Goal: Task Accomplishment & Management: Use online tool/utility

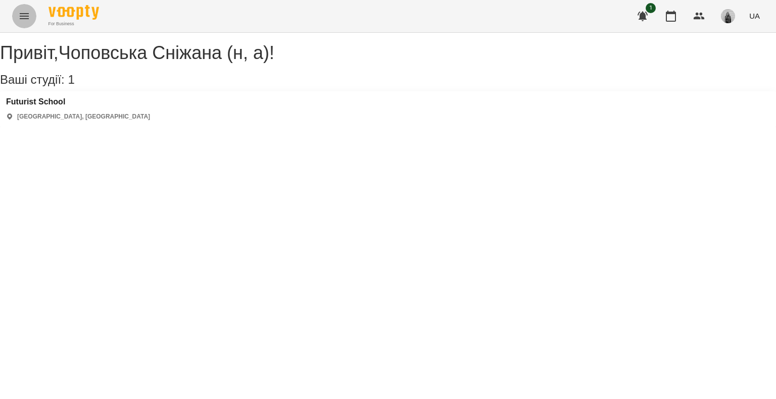
click at [23, 14] on icon "Menu" at bounding box center [24, 16] width 12 height 12
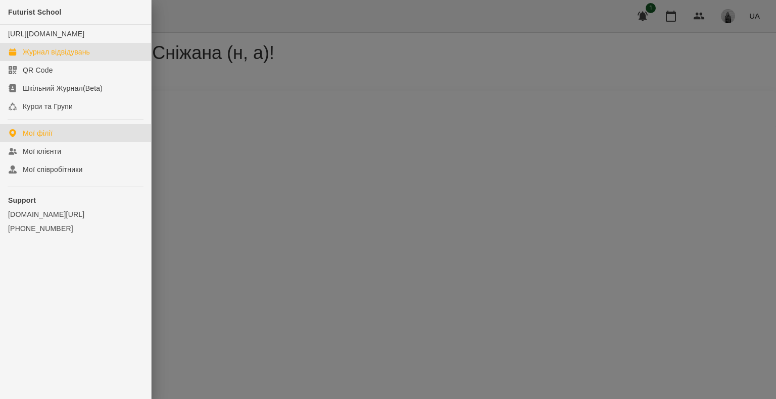
click at [36, 54] on link "Журнал відвідувань" at bounding box center [75, 52] width 151 height 18
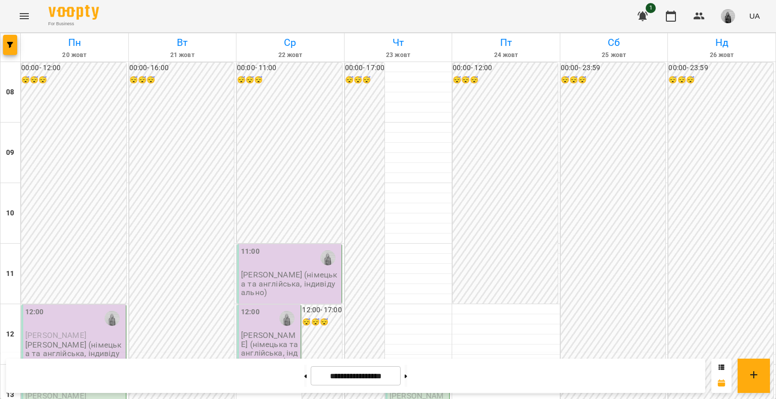
scroll to position [556, 0]
click at [304, 369] on button at bounding box center [305, 376] width 3 height 22
type input "**********"
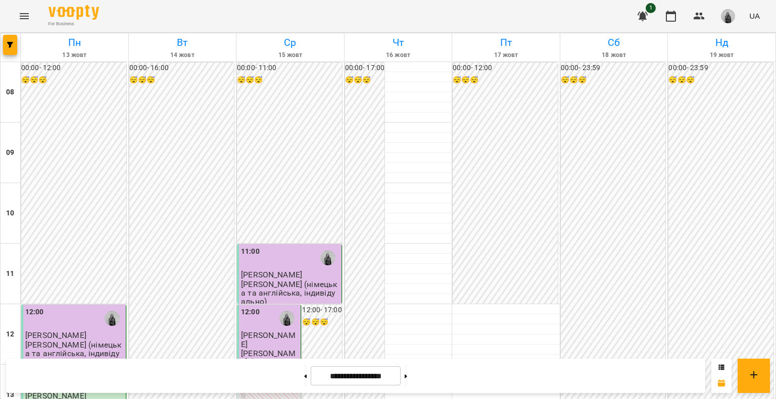
scroll to position [0, 0]
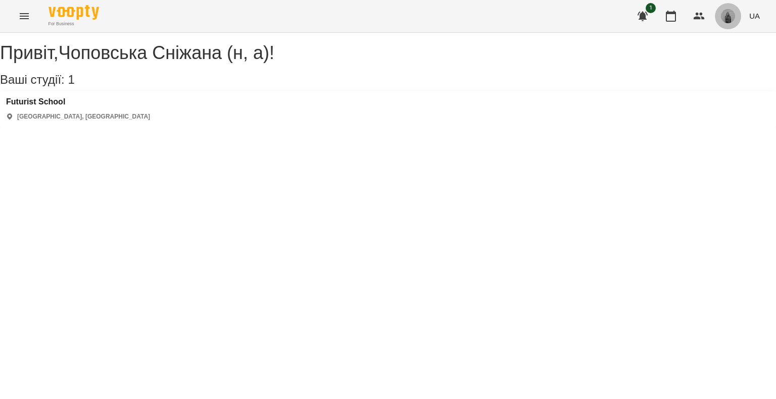
click at [730, 17] on img "button" at bounding box center [728, 16] width 14 height 14
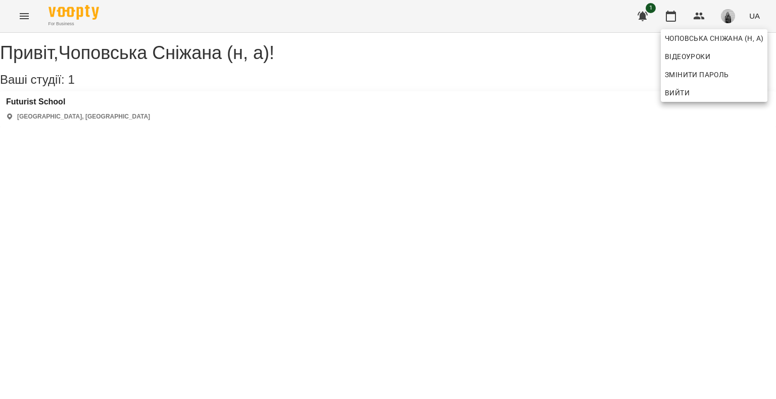
click at [35, 17] on div at bounding box center [388, 199] width 776 height 399
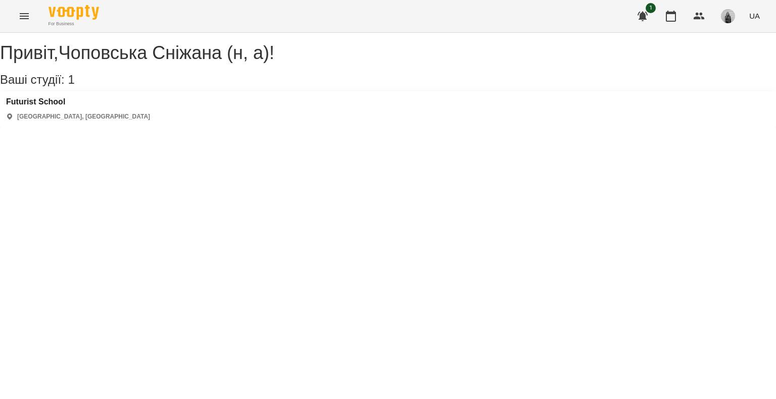
click at [28, 18] on icon "Menu" at bounding box center [24, 16] width 9 height 6
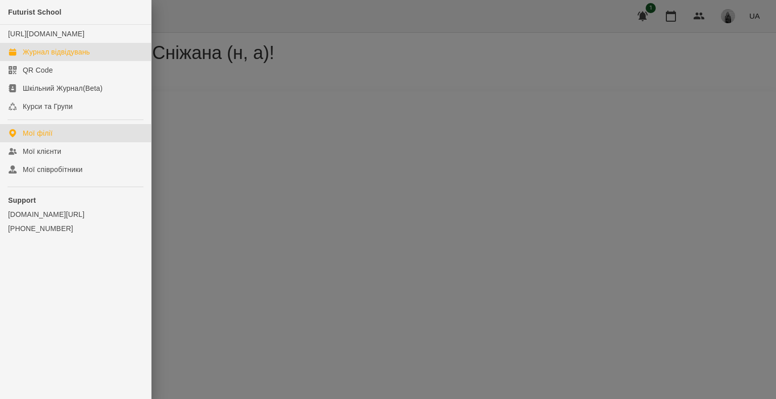
click at [34, 57] on div "Журнал відвідувань" at bounding box center [56, 52] width 67 height 10
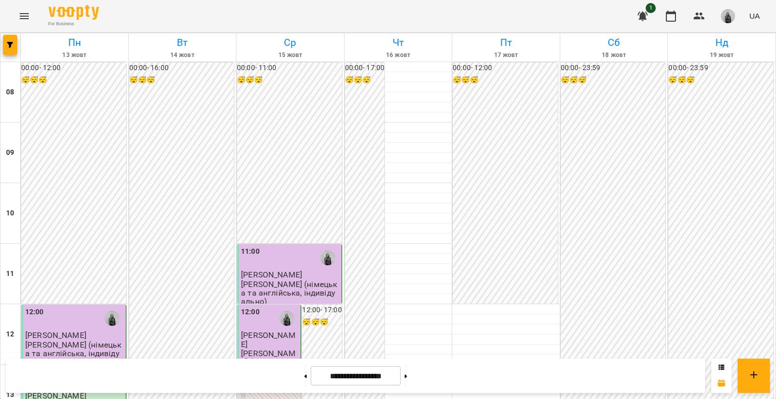
scroll to position [455, 0]
click at [407, 375] on icon at bounding box center [406, 377] width 3 height 4
type input "**********"
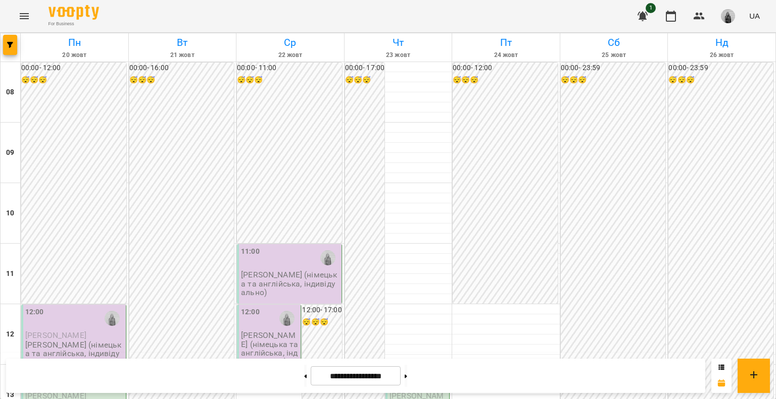
scroll to position [354, 0]
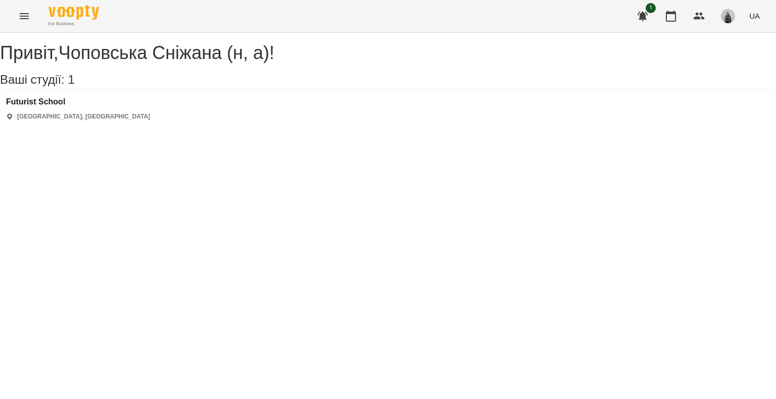
click at [732, 16] on img "button" at bounding box center [728, 16] width 14 height 14
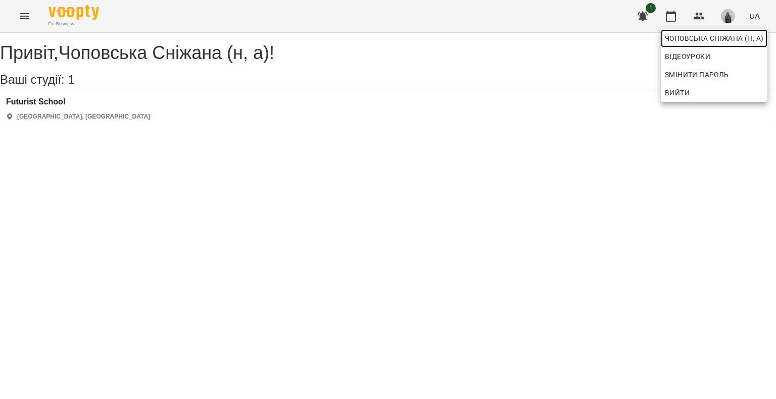
click at [720, 42] on span "Чоповська Сніжана (н, а)" at bounding box center [714, 38] width 98 height 12
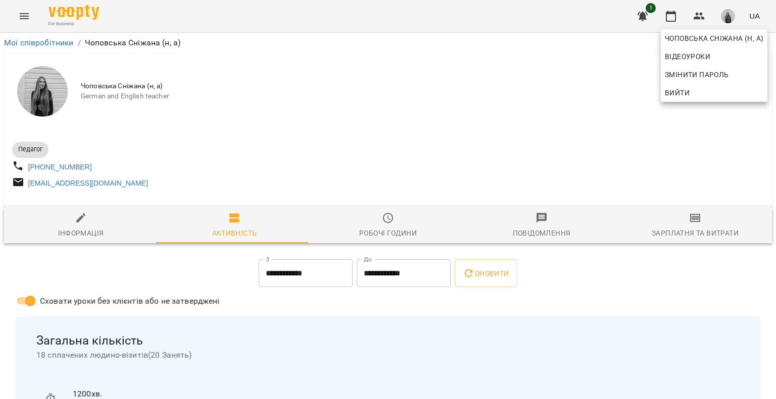
click at [19, 18] on div at bounding box center [388, 199] width 776 height 399
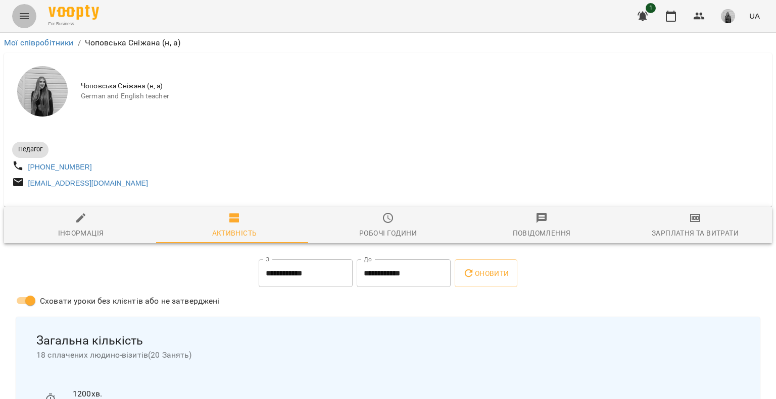
click at [26, 14] on icon "Menu" at bounding box center [24, 16] width 9 height 6
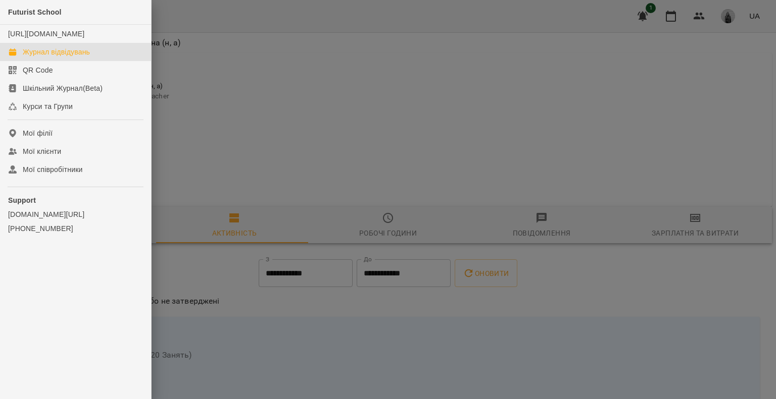
click at [35, 57] on div "Журнал відвідувань" at bounding box center [56, 52] width 67 height 10
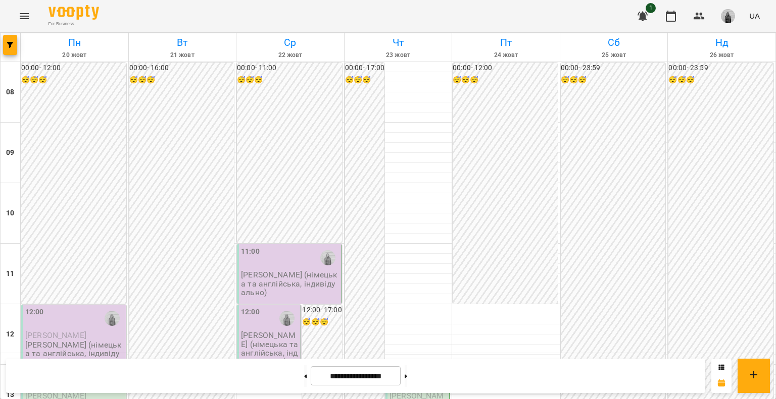
scroll to position [354, 0]
click at [304, 372] on button at bounding box center [305, 376] width 3 height 22
type input "**********"
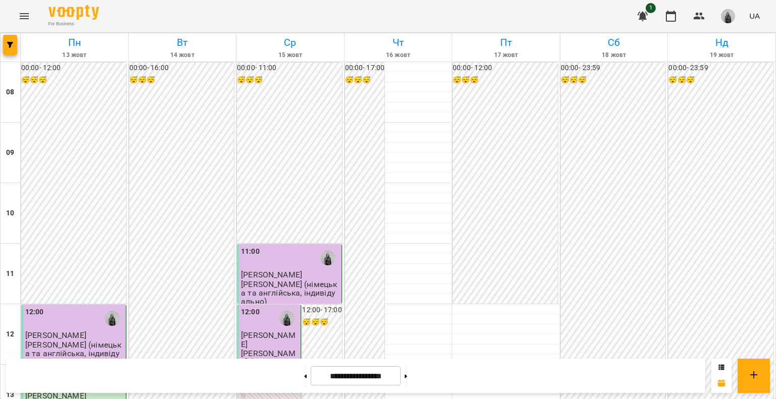
scroll to position [455, 0]
